Goal: Transaction & Acquisition: Subscribe to service/newsletter

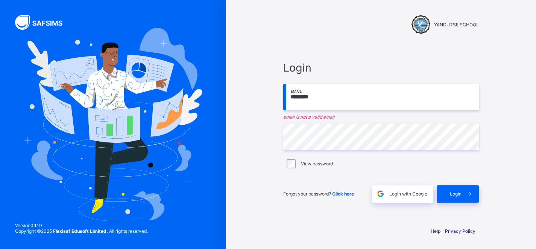
type input "**********"
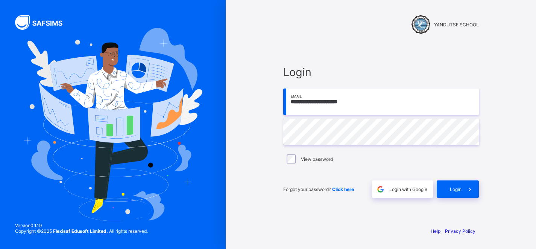
click at [345, 189] on span "Click here" at bounding box center [343, 189] width 22 height 6
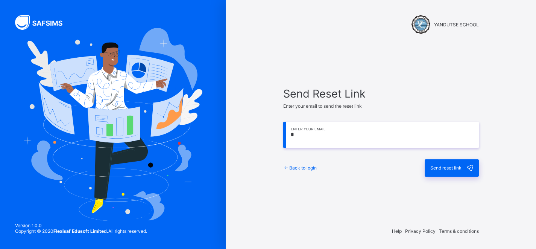
type input "**********"
click at [447, 167] on span "Send reset link" at bounding box center [445, 168] width 31 height 6
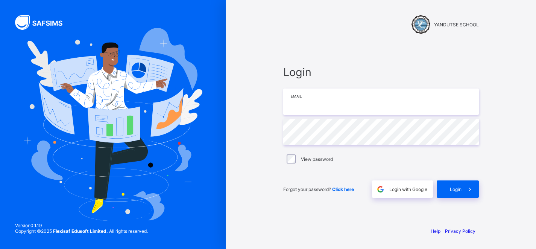
click at [330, 96] on input "email" at bounding box center [381, 101] width 196 height 26
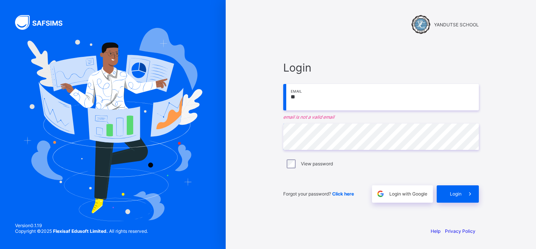
type input "**********"
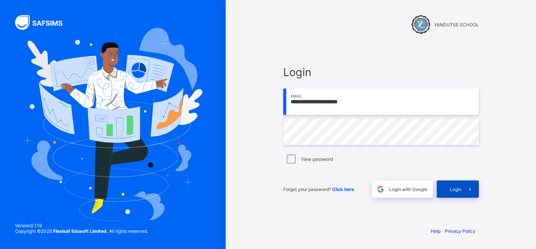
click at [457, 193] on div "Login" at bounding box center [458, 188] width 42 height 17
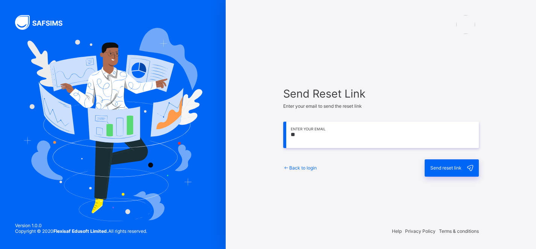
type input "**********"
click at [439, 169] on span "Send reset link" at bounding box center [445, 168] width 31 height 6
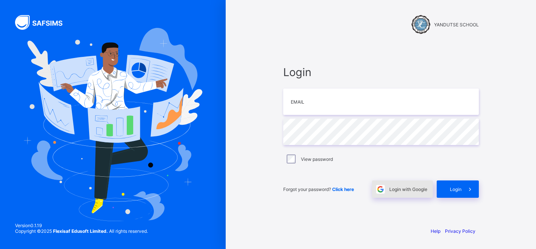
click at [407, 191] on span "Login with Google" at bounding box center [408, 189] width 38 height 6
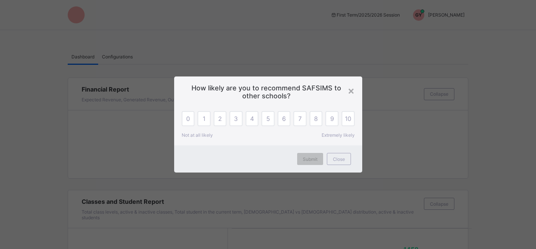
click at [350, 91] on div "×" at bounding box center [351, 90] width 7 height 13
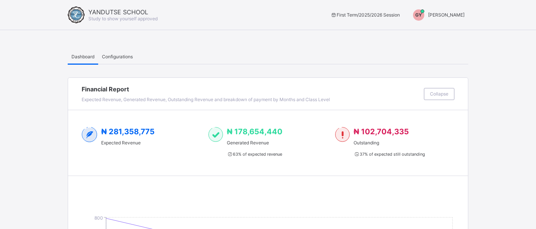
click at [422, 15] on span "GY" at bounding box center [418, 15] width 7 height 6
click at [434, 34] on span "Switch to Admin View" at bounding box center [436, 32] width 57 height 9
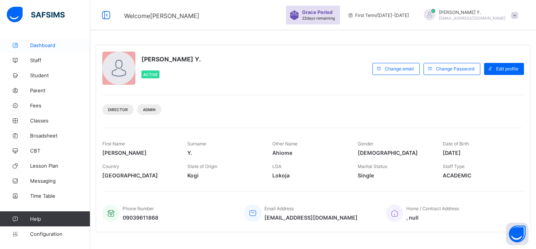
click at [44, 47] on span "Dashboard" at bounding box center [60, 45] width 60 height 6
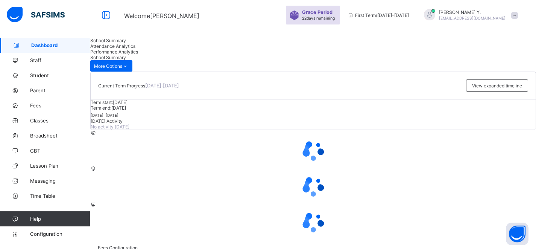
click at [135, 49] on span "Attendance Analytics" at bounding box center [112, 46] width 45 height 6
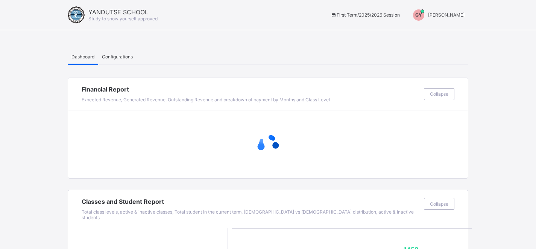
click at [448, 16] on span "[PERSON_NAME]" at bounding box center [446, 15] width 36 height 6
click at [436, 34] on span "Switch to Admin View" at bounding box center [436, 32] width 57 height 9
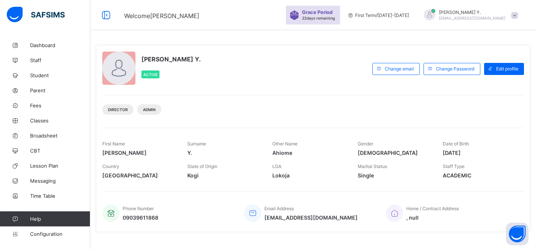
click at [513, 15] on span at bounding box center [514, 15] width 7 height 7
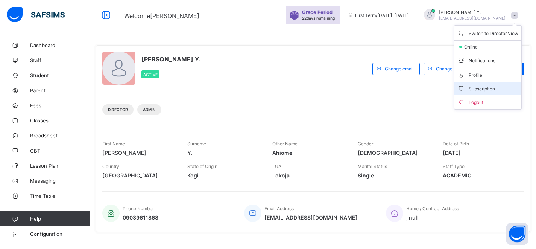
click at [491, 89] on span "Subscription" at bounding box center [476, 89] width 38 height 6
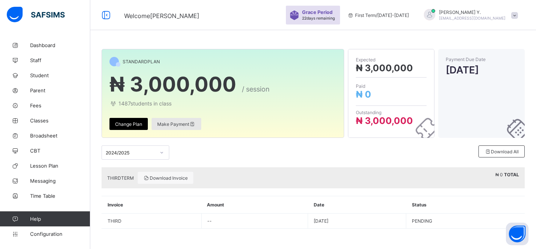
click at [187, 123] on span "Make Payment" at bounding box center [176, 124] width 38 height 6
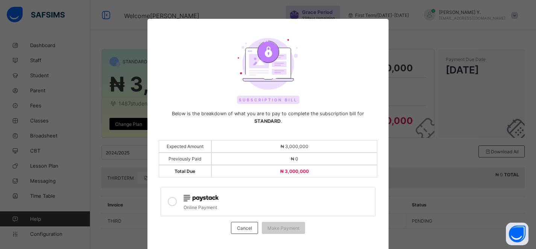
scroll to position [24, 0]
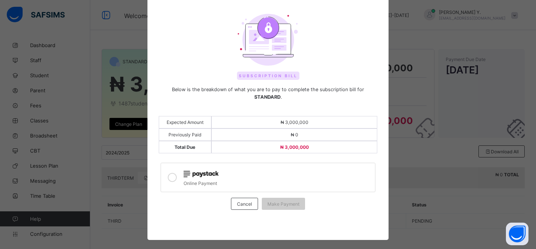
click at [169, 173] on icon at bounding box center [172, 177] width 9 height 9
click at [276, 201] on span "Make Payment" at bounding box center [283, 204] width 32 height 6
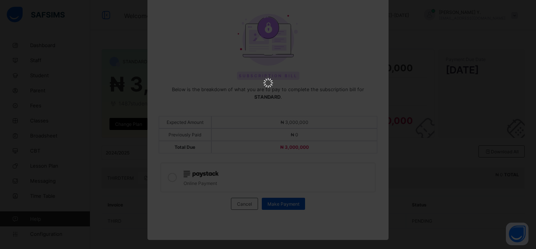
scroll to position [0, 0]
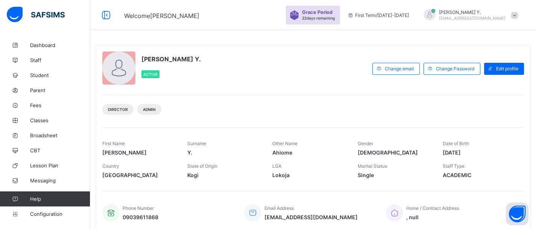
click at [514, 15] on span at bounding box center [514, 15] width 7 height 7
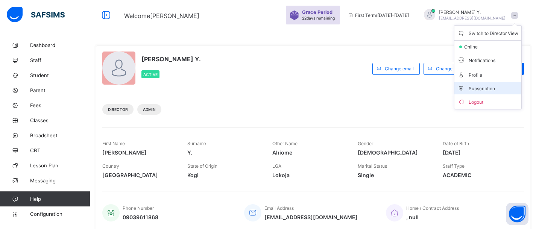
click at [493, 85] on li "Subscription" at bounding box center [487, 88] width 67 height 12
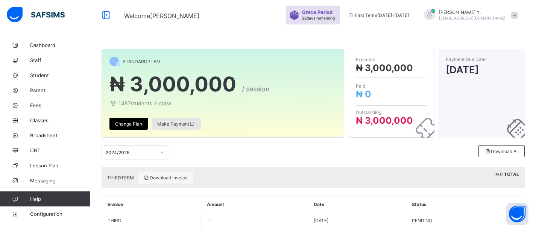
click at [170, 125] on span "Make Payment" at bounding box center [176, 124] width 38 height 6
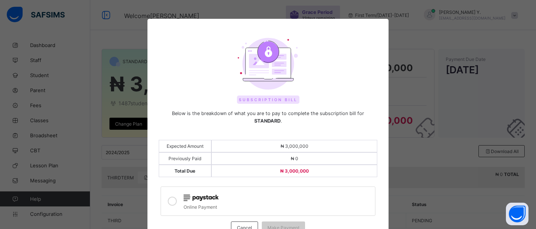
click at [171, 197] on icon at bounding box center [172, 201] width 9 height 9
click at [283, 225] on span "Make Payment" at bounding box center [283, 228] width 32 height 6
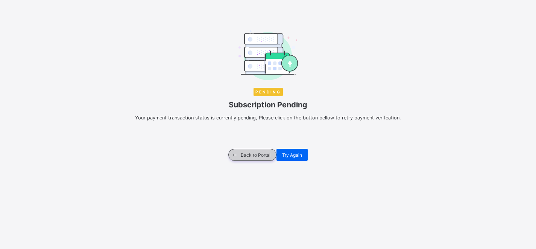
click at [239, 154] on span at bounding box center [235, 155] width 12 height 12
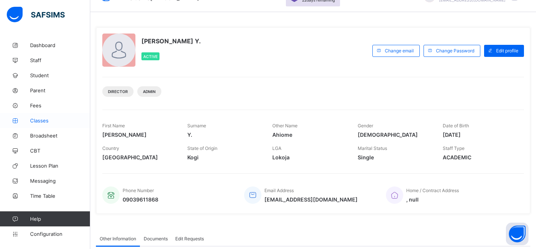
scroll to position [12, 0]
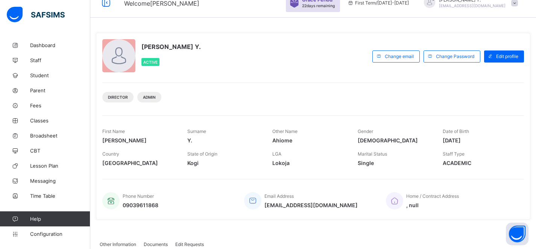
click at [120, 61] on div at bounding box center [118, 55] width 33 height 33
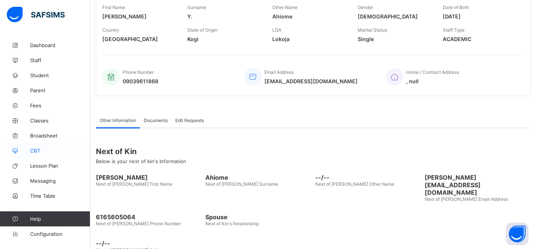
scroll to position [140, 0]
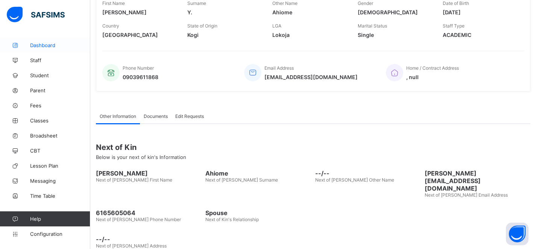
click at [36, 45] on span "Dashboard" at bounding box center [60, 45] width 60 height 6
